Goal: Task Accomplishment & Management: Complete application form

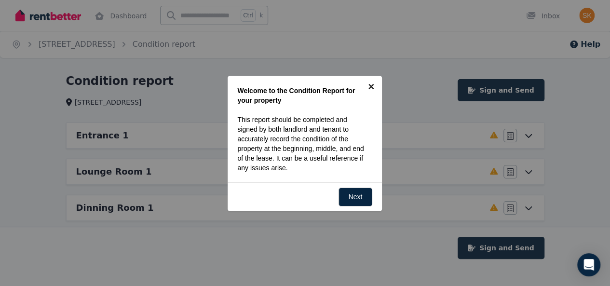
click at [368, 85] on link "×" at bounding box center [371, 87] width 22 height 22
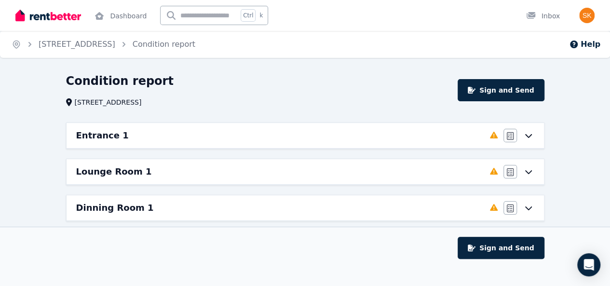
click at [131, 38] on ol "Home [STREET_ADDRESS], [GEOGRAPHIC_DATA] Condition report" at bounding box center [103, 44] width 207 height 27
click at [115, 42] on link "[STREET_ADDRESS]" at bounding box center [77, 44] width 77 height 9
click at [115, 47] on link "[STREET_ADDRESS]" at bounding box center [77, 44] width 77 height 9
click at [122, 19] on link "Dashboard" at bounding box center [121, 15] width 56 height 31
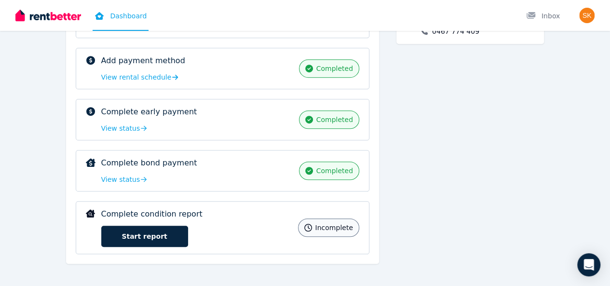
scroll to position [252, 0]
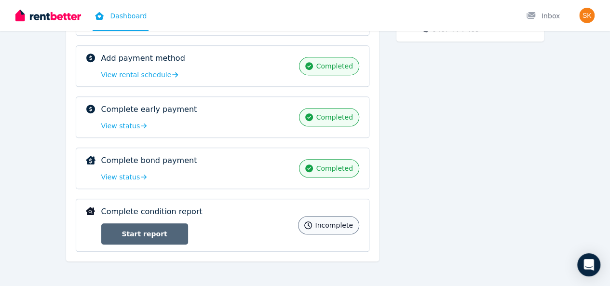
click at [109, 228] on link "Start report" at bounding box center [144, 233] width 87 height 21
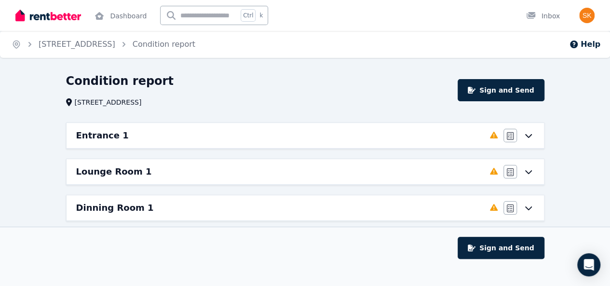
click at [531, 135] on icon at bounding box center [528, 136] width 7 height 4
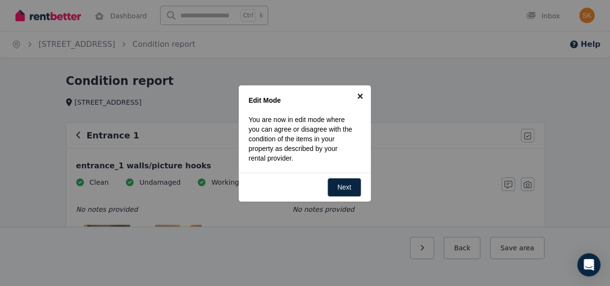
click at [361, 94] on link "×" at bounding box center [360, 96] width 22 height 22
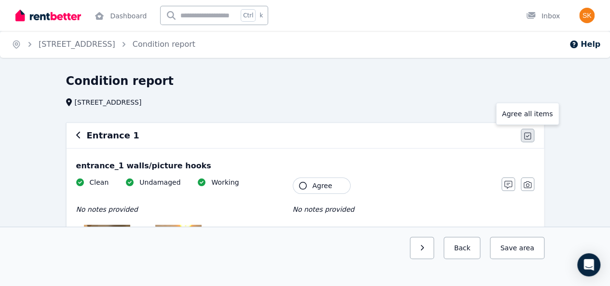
click at [526, 137] on icon "button" at bounding box center [527, 136] width 7 height 7
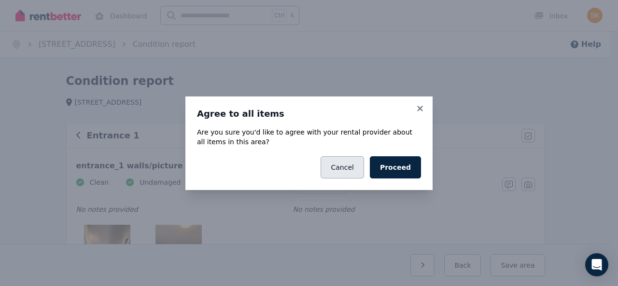
click at [351, 168] on button "Cancel" at bounding box center [341, 167] width 43 height 22
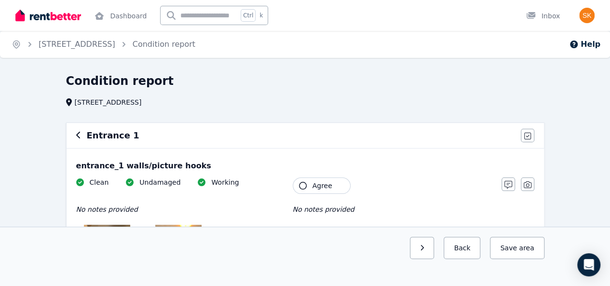
click at [82, 139] on div "Entrance 1" at bounding box center [295, 136] width 439 height 14
click at [80, 137] on icon "button" at bounding box center [78, 135] width 5 height 8
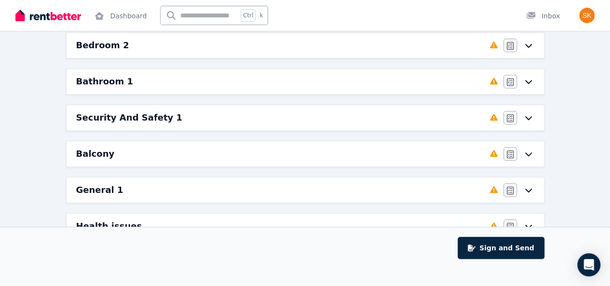
scroll to position [385, 0]
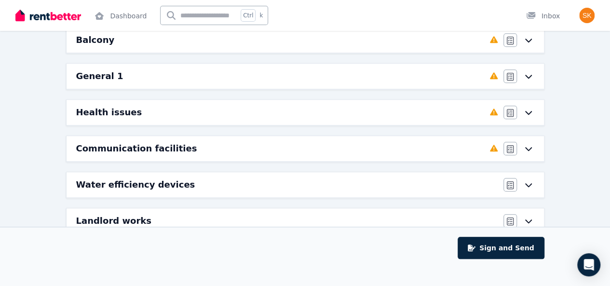
click at [531, 182] on icon at bounding box center [529, 185] width 12 height 8
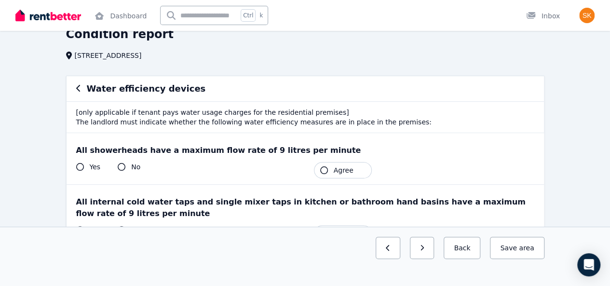
scroll to position [0, 0]
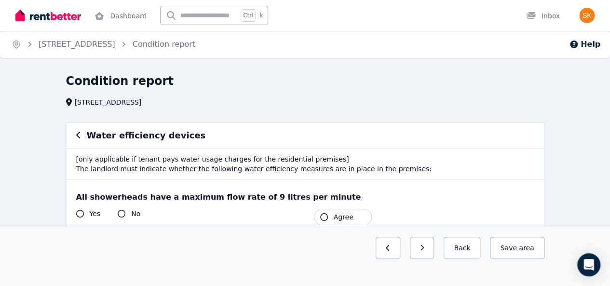
click at [76, 137] on icon "button" at bounding box center [78, 135] width 5 height 8
